Goal: Navigation & Orientation: Find specific page/section

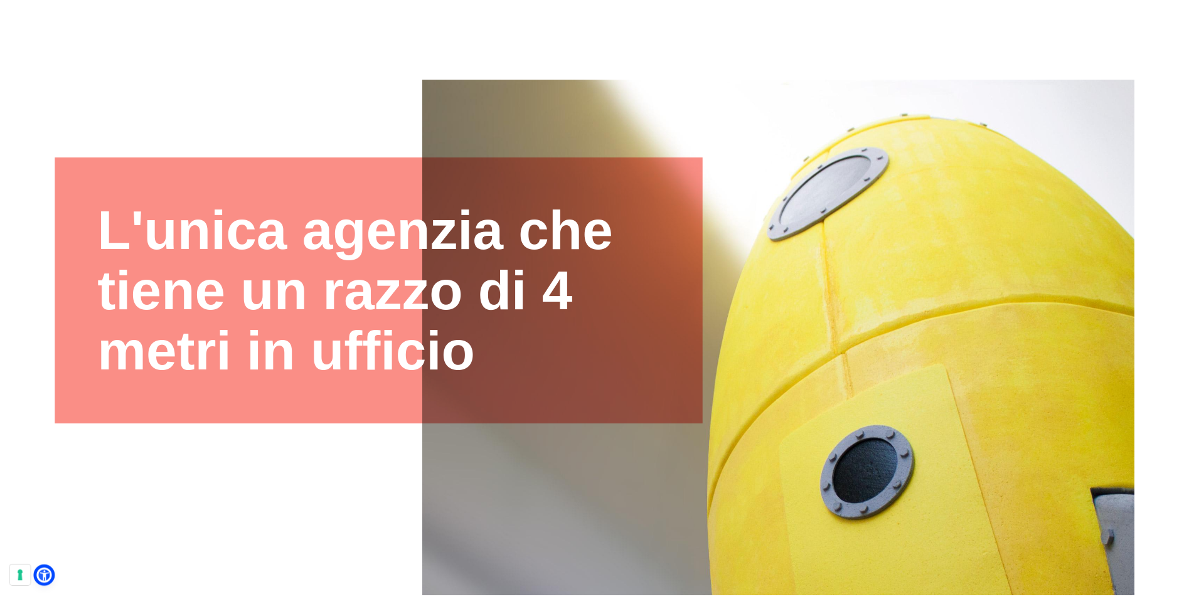
scroll to position [78, 0]
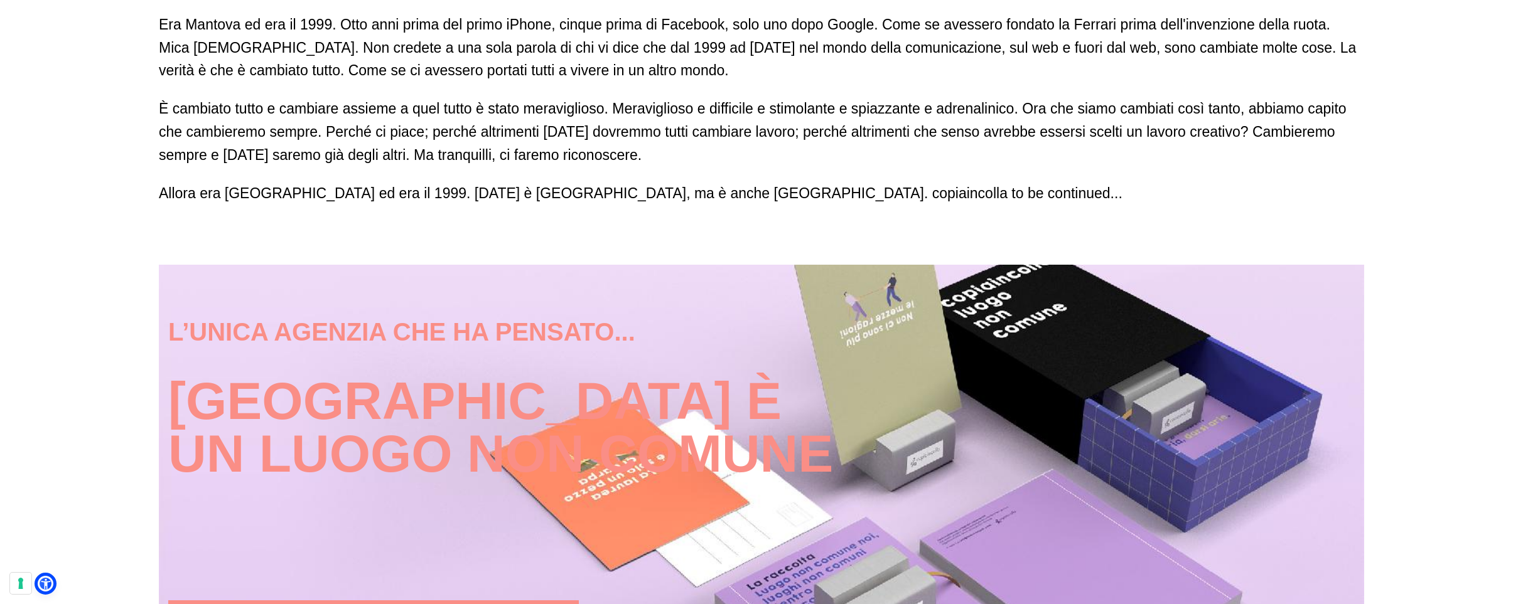
scroll to position [1243, 0]
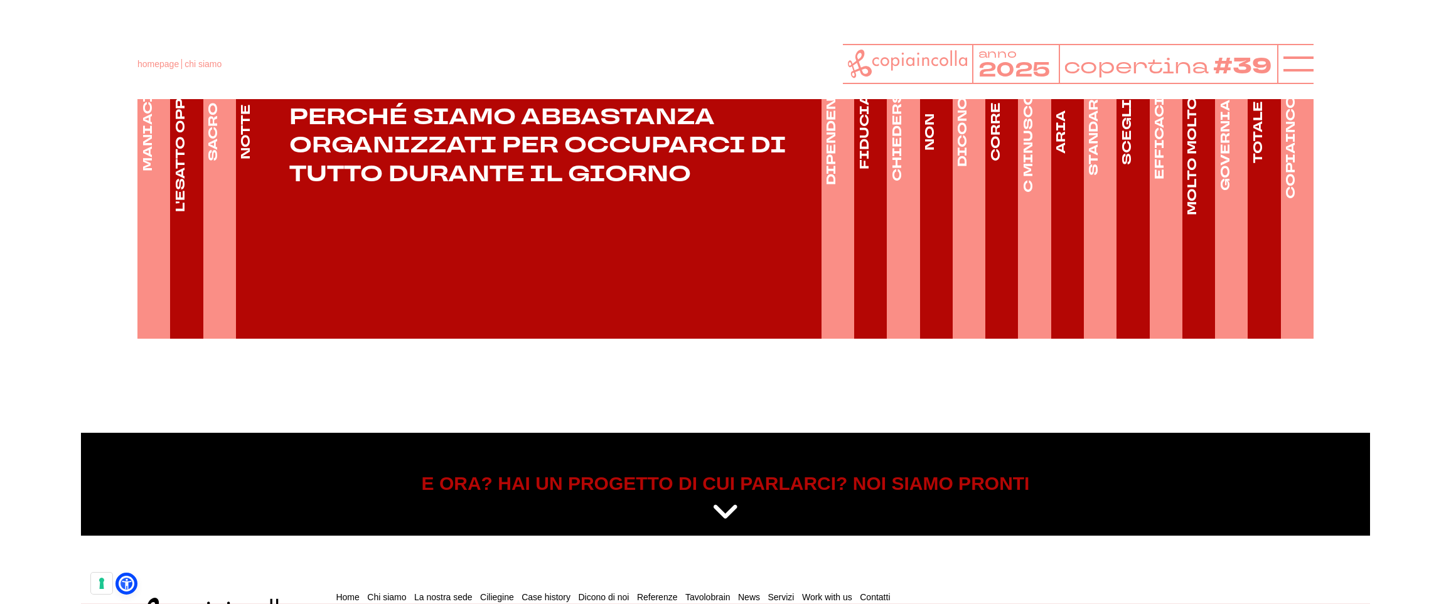
scroll to position [2177, 0]
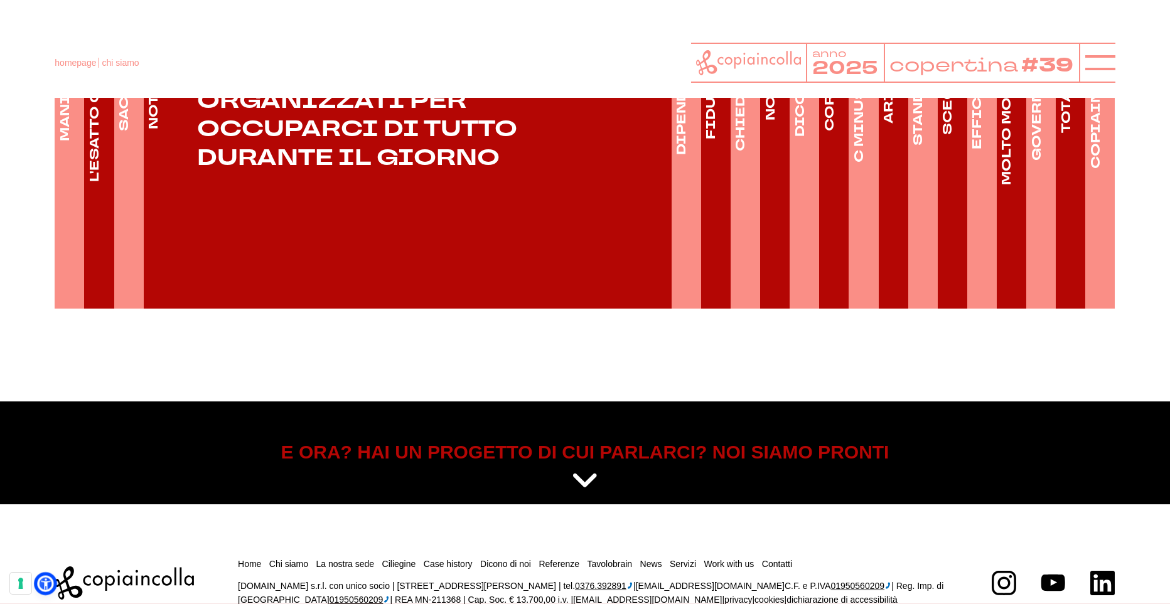
click at [48, 582] on icon at bounding box center [45, 583] width 13 height 13
select select "it"
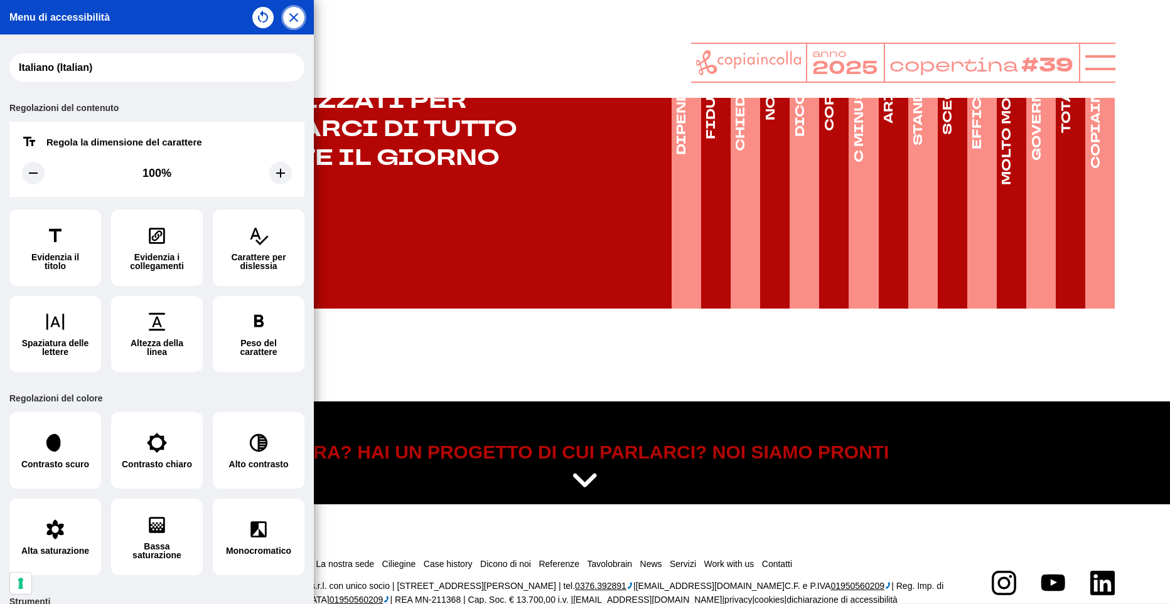
click at [286, 22] on icon "button" at bounding box center [293, 17] width 15 height 15
